Goal: Find specific page/section: Find specific page/section

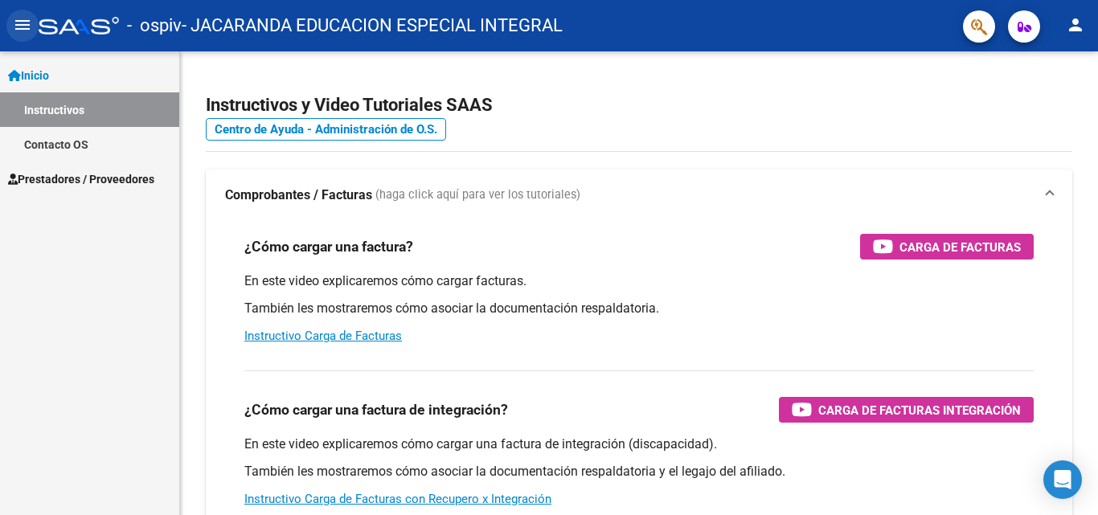
click at [19, 18] on mat-icon "menu" at bounding box center [22, 24] width 19 height 19
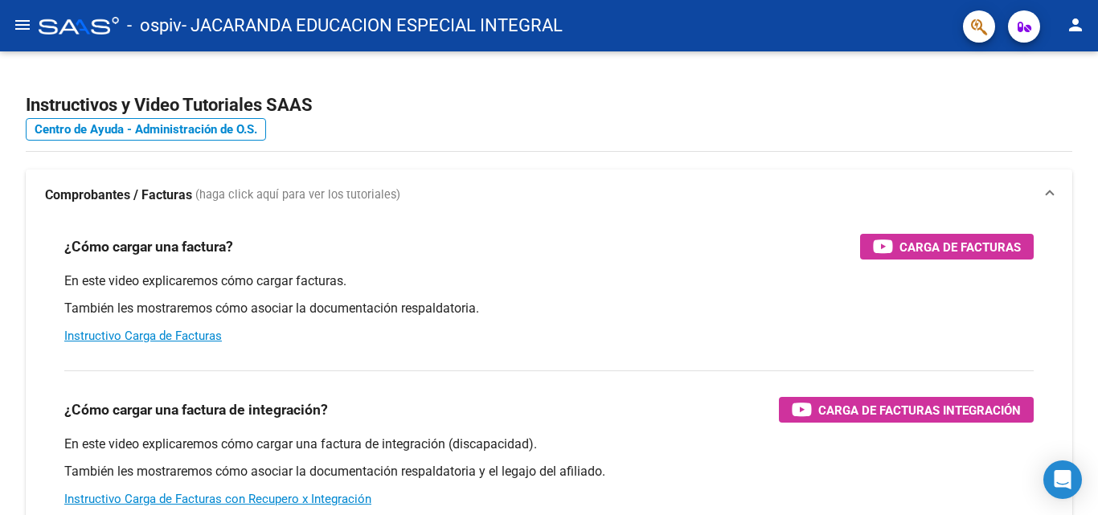
click at [19, 18] on mat-icon "menu" at bounding box center [22, 24] width 19 height 19
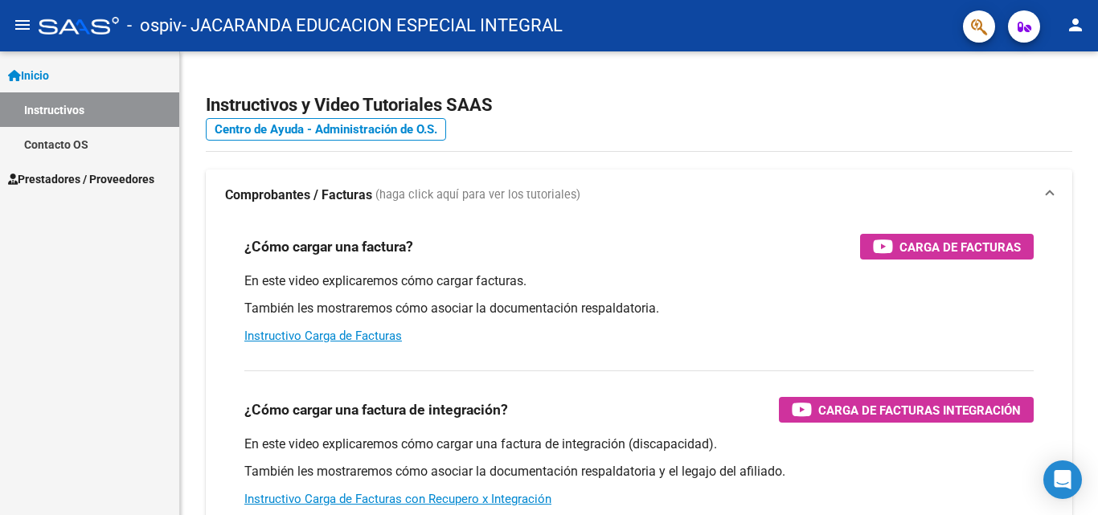
click at [57, 170] on span "Prestadores / Proveedores" at bounding box center [81, 179] width 146 height 18
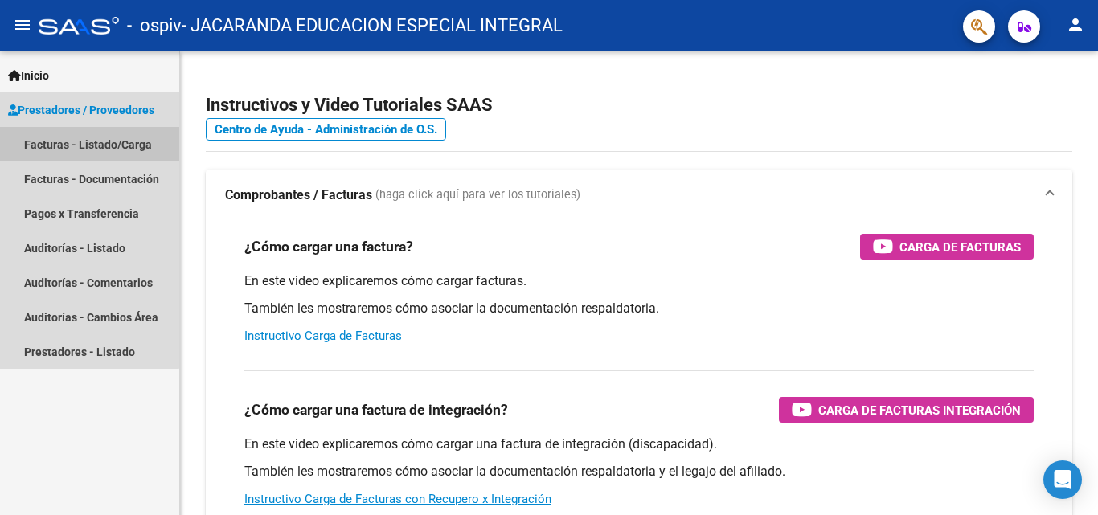
click at [70, 144] on link "Facturas - Listado/Carga" at bounding box center [89, 144] width 179 height 35
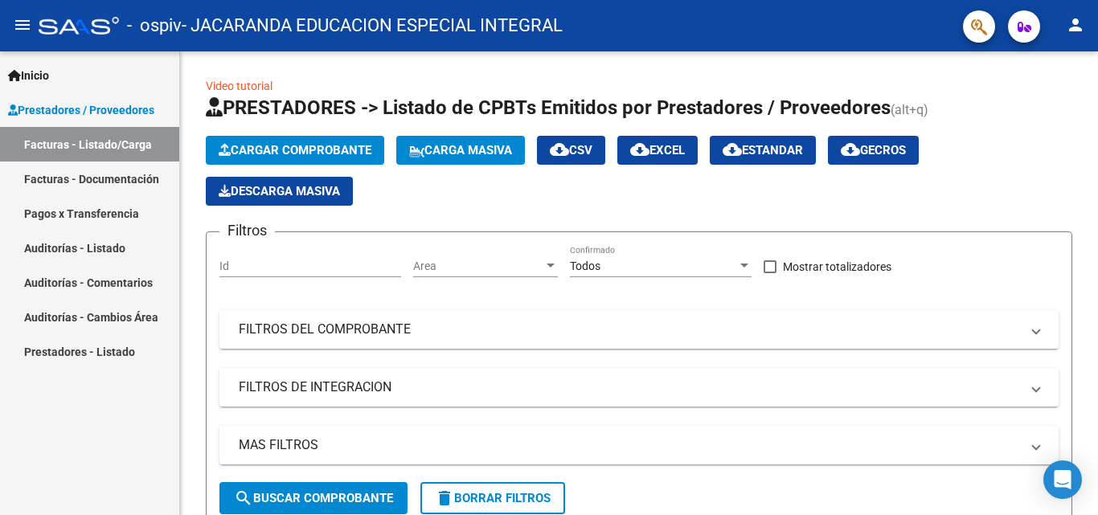
click at [62, 182] on link "Facturas - Documentación" at bounding box center [89, 179] width 179 height 35
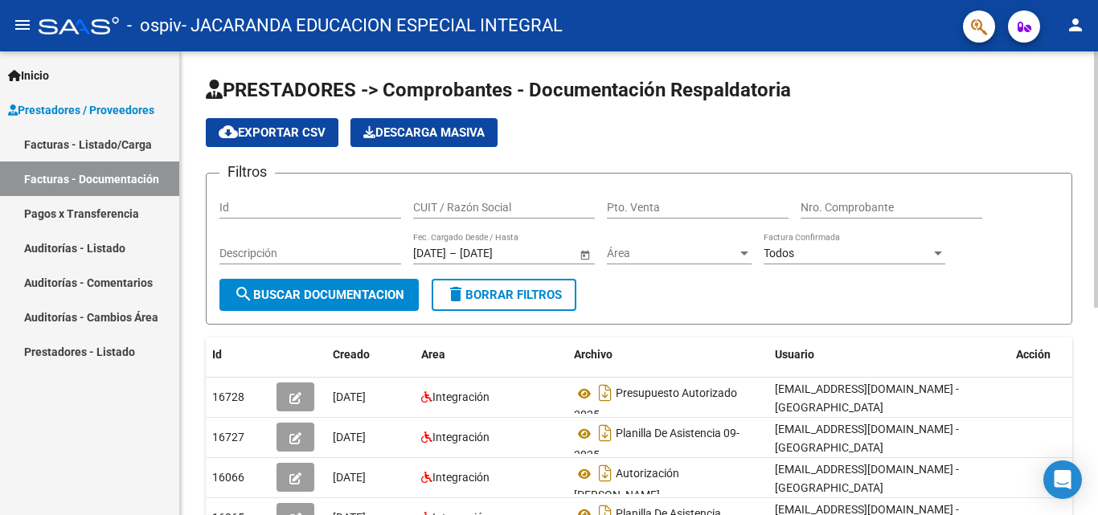
click at [1087, 218] on div "PRESTADORES -> Comprobantes - Documentación Respaldatoria cloud_download Export…" at bounding box center [639, 463] width 918 height 825
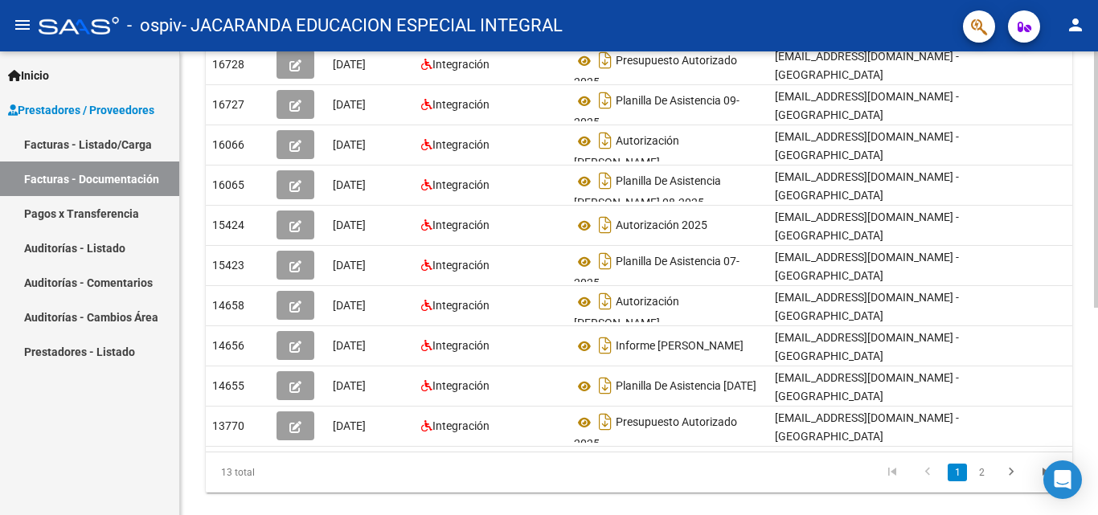
scroll to position [347, 0]
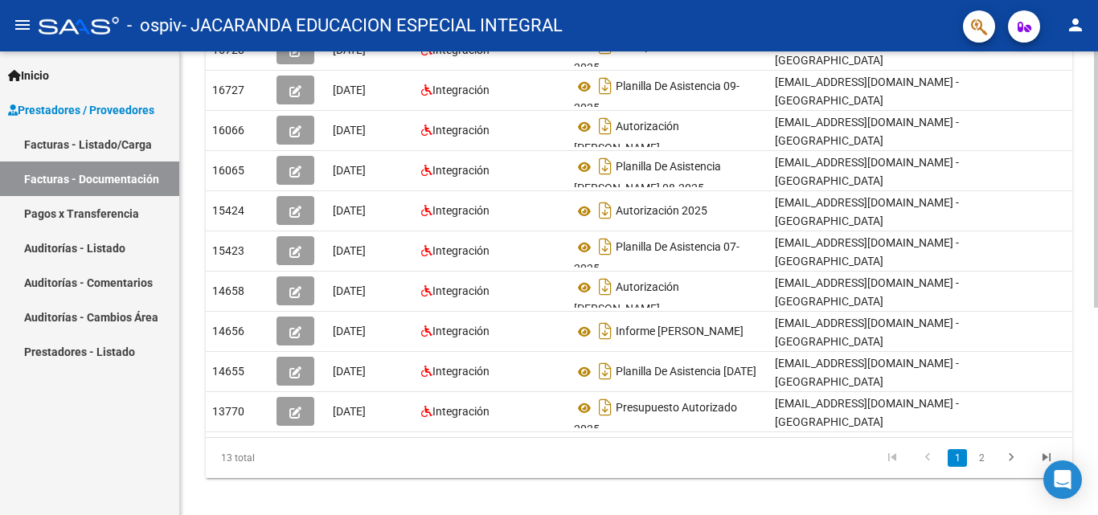
click at [1088, 419] on div "PRESTADORES -> Comprobantes - Documentación Respaldatoria cloud_download Export…" at bounding box center [641, 116] width 922 height 825
drag, startPoint x: 621, startPoint y: 436, endPoint x: 797, endPoint y: 436, distance: 176.0
click at [797, 436] on datatable-body "16728 [DATE] Integración Presupuesto Autorizado 2025 [EMAIL_ADDRESS][DOMAIN_NAM…" at bounding box center [639, 234] width 866 height 407
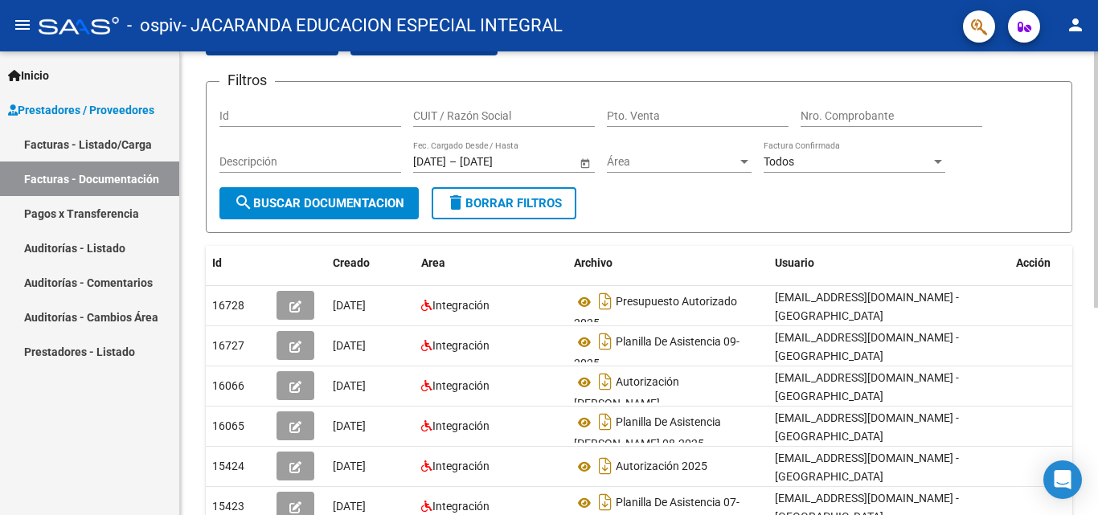
scroll to position [74, 0]
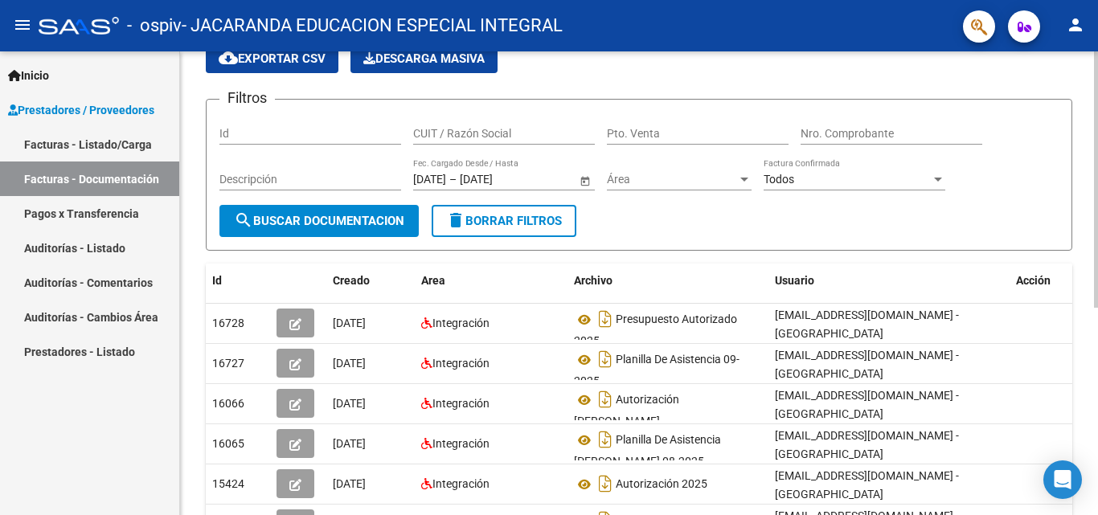
click at [1096, 221] on div at bounding box center [1096, 222] width 4 height 256
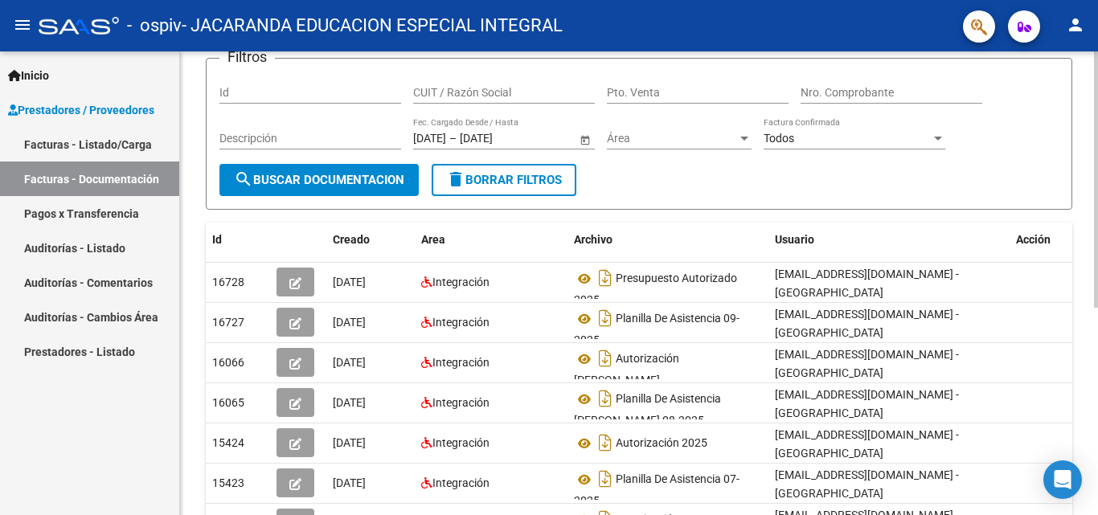
scroll to position [110, 0]
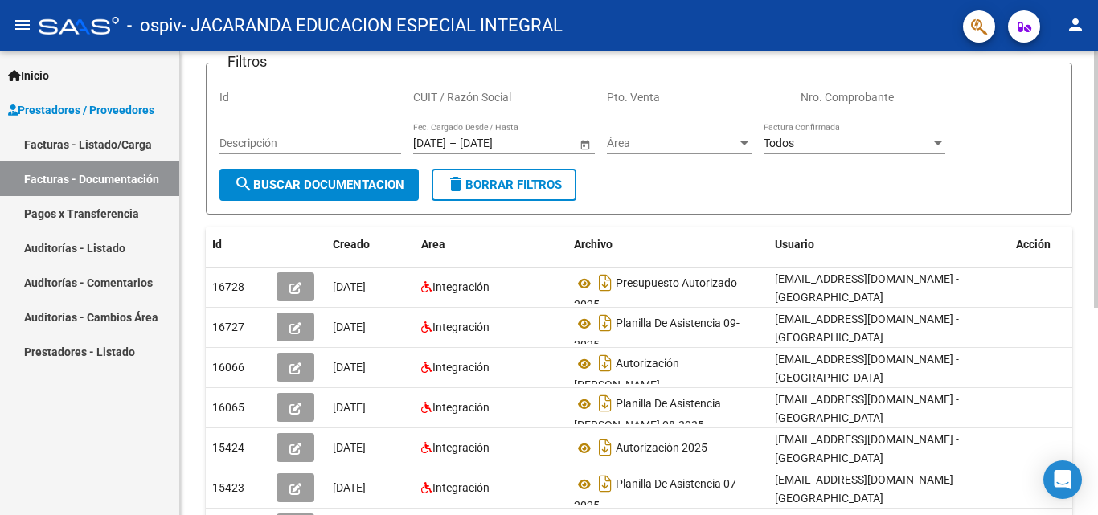
click at [1041, 211] on div "PRESTADORES -> Comprobantes - Documentación Respaldatoria cloud_download Export…" at bounding box center [641, 353] width 922 height 825
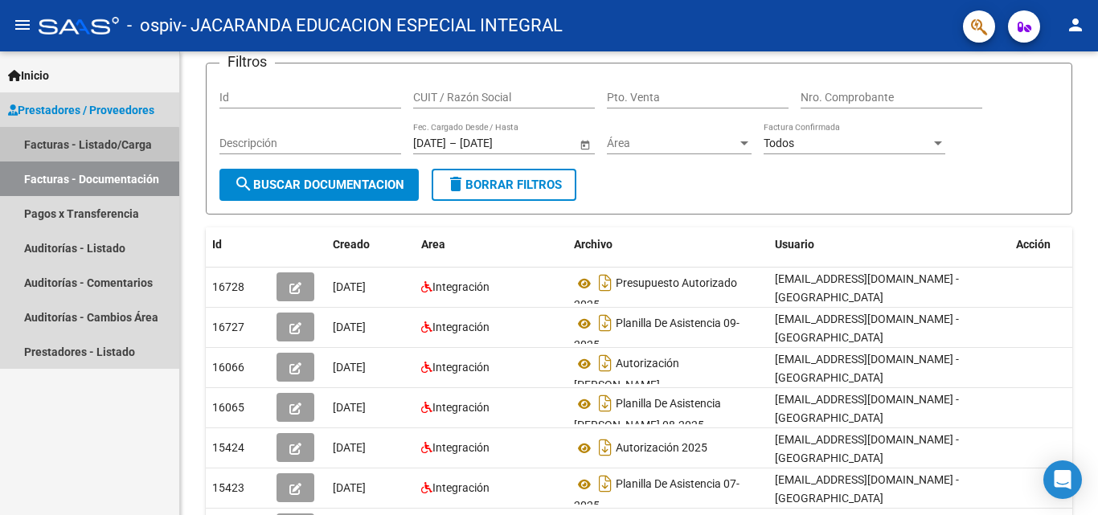
click at [47, 153] on link "Facturas - Listado/Carga" at bounding box center [89, 144] width 179 height 35
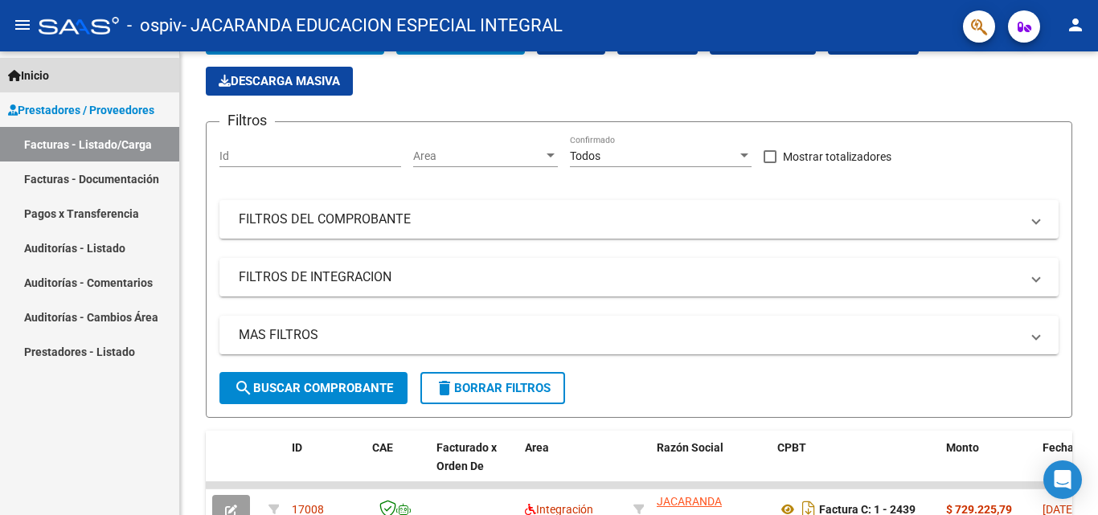
click at [63, 83] on link "Inicio" at bounding box center [89, 75] width 179 height 35
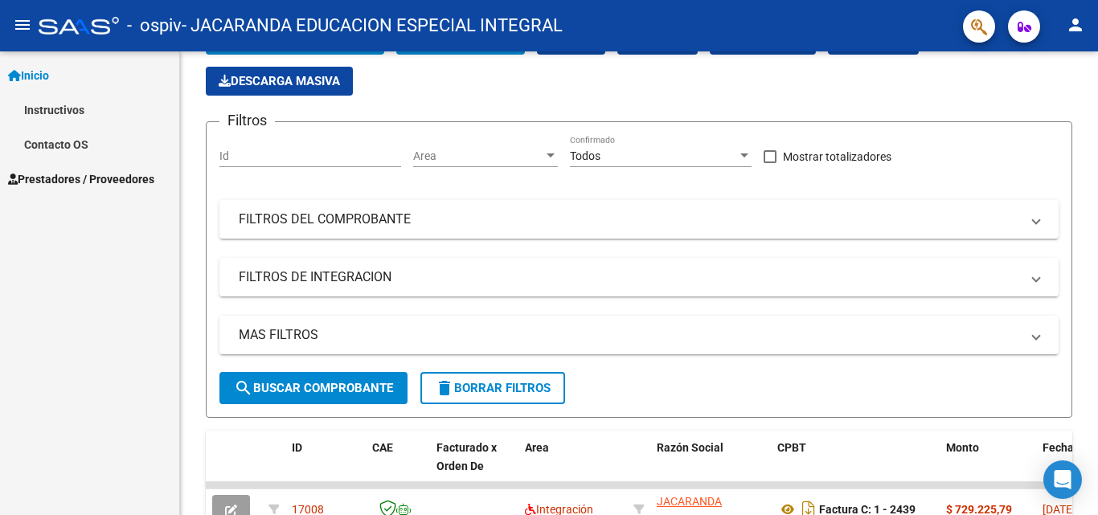
click at [51, 186] on span "Prestadores / Proveedores" at bounding box center [81, 179] width 146 height 18
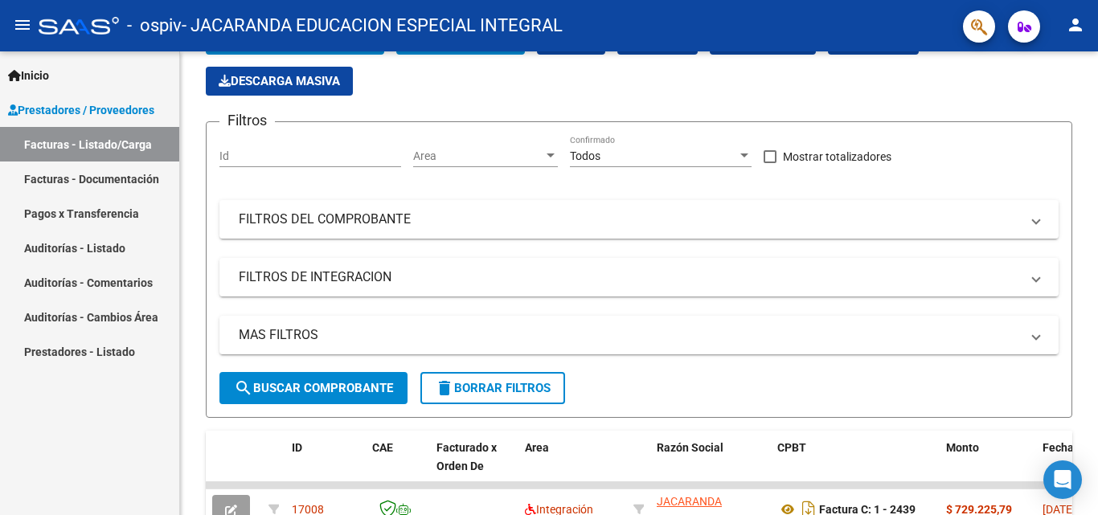
click at [101, 186] on link "Facturas - Documentación" at bounding box center [89, 179] width 179 height 35
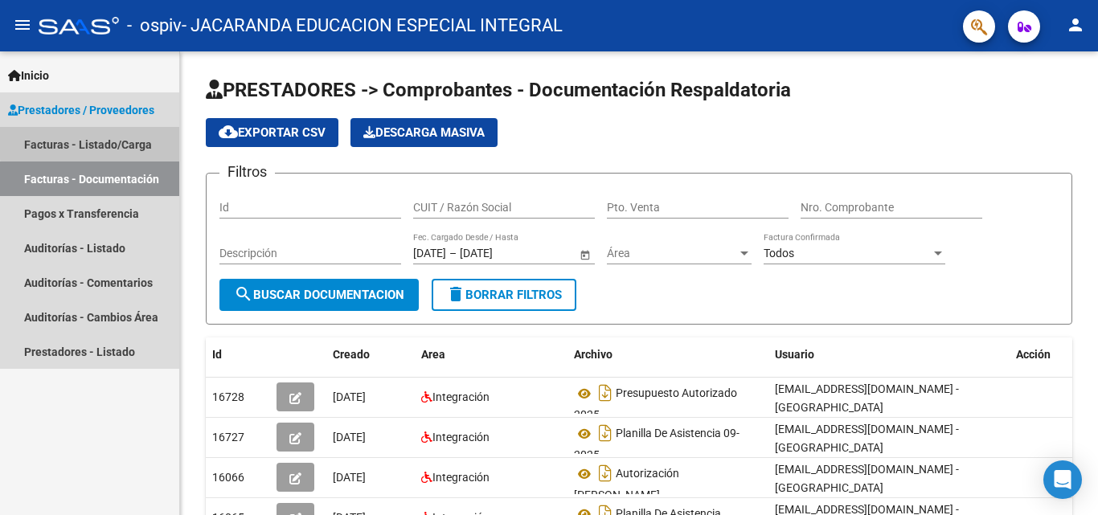
click at [97, 142] on link "Facturas - Listado/Carga" at bounding box center [89, 144] width 179 height 35
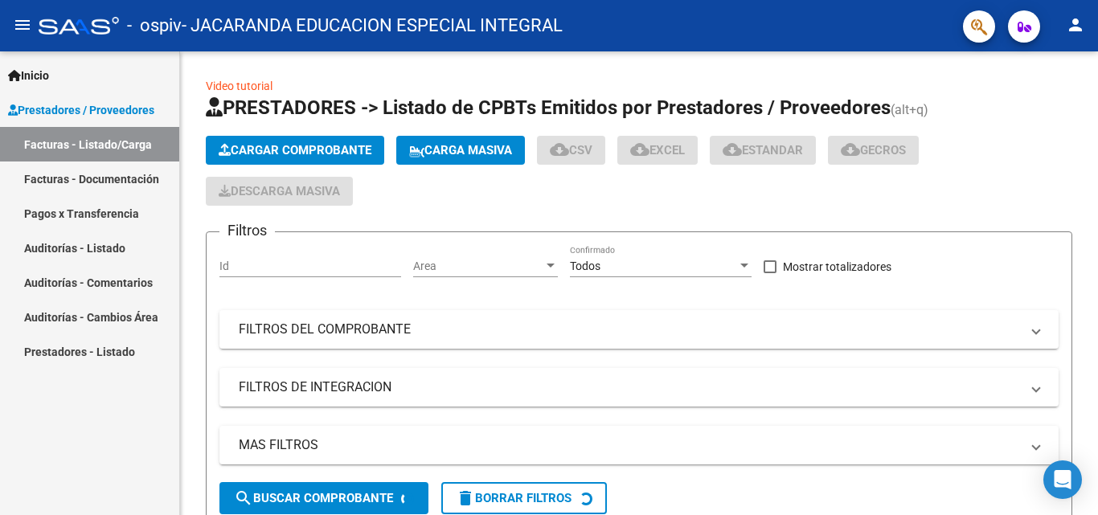
click at [93, 85] on link "Inicio" at bounding box center [89, 75] width 179 height 35
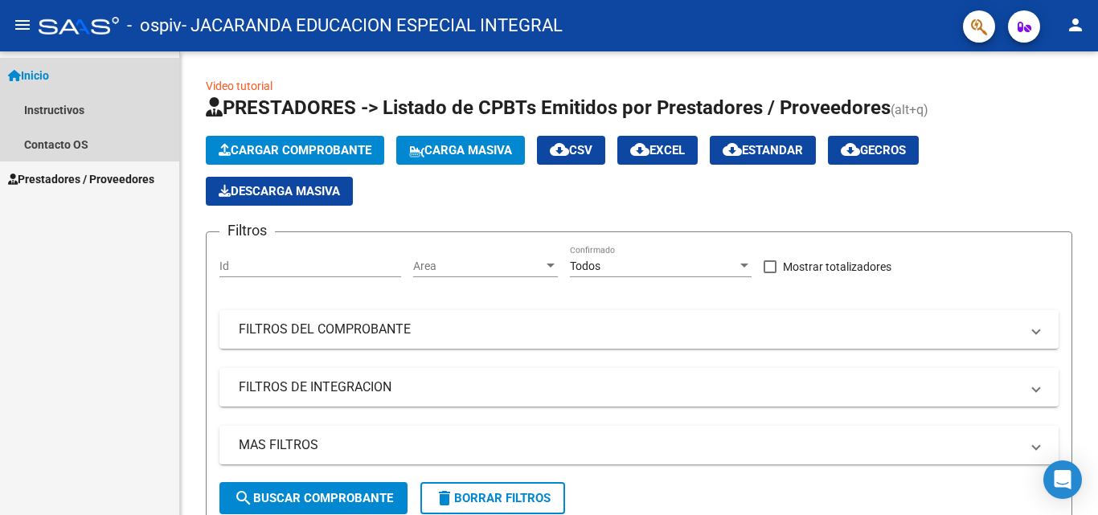
click at [63, 68] on link "Inicio" at bounding box center [89, 75] width 179 height 35
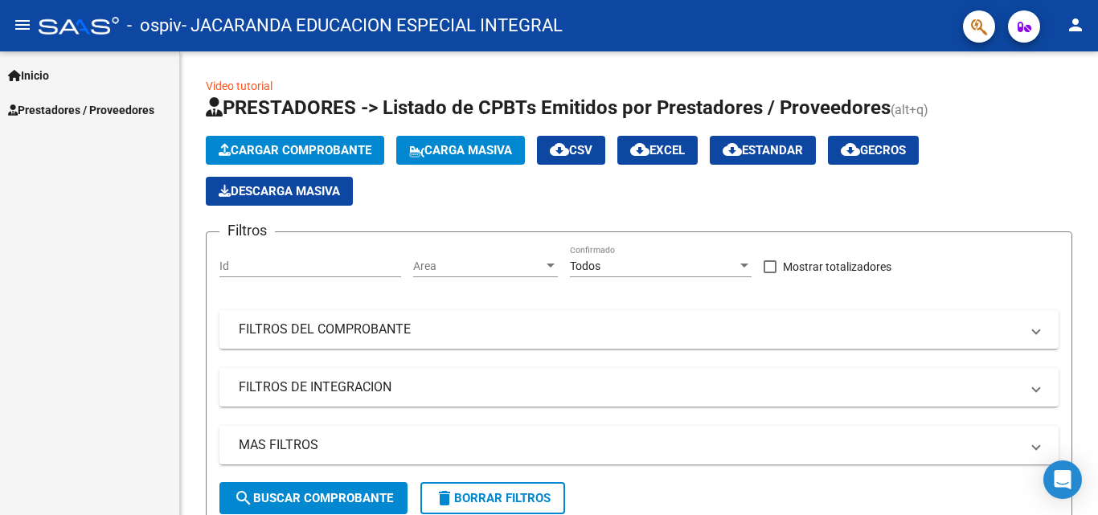
click at [31, 20] on mat-icon "menu" at bounding box center [22, 24] width 19 height 19
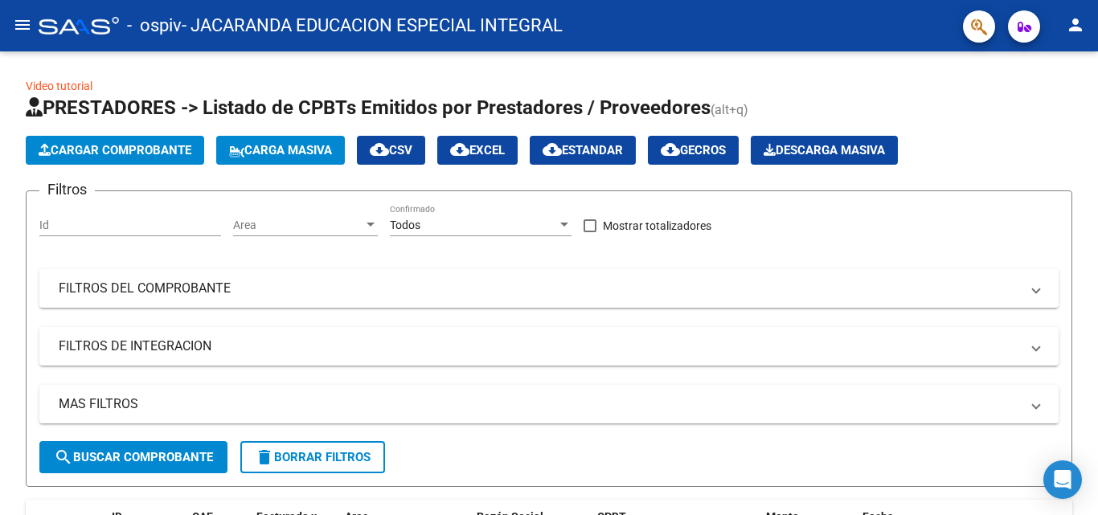
click at [31, 20] on mat-icon "menu" at bounding box center [22, 24] width 19 height 19
